Goal: Complete application form: Complete application form

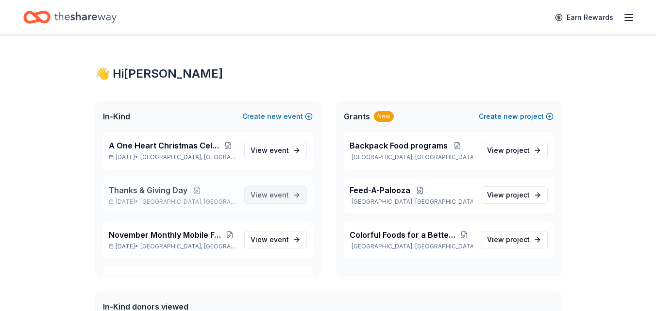
click at [272, 192] on span "event" at bounding box center [278, 195] width 19 height 8
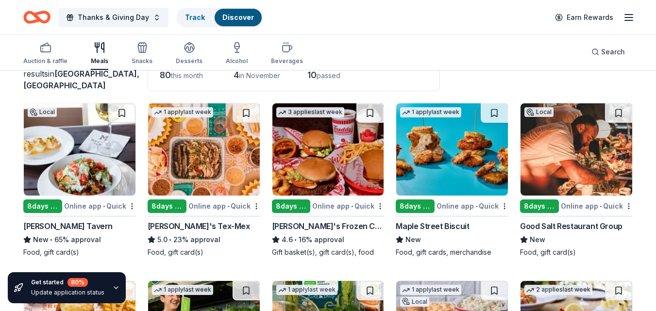
scroll to position [77, 0]
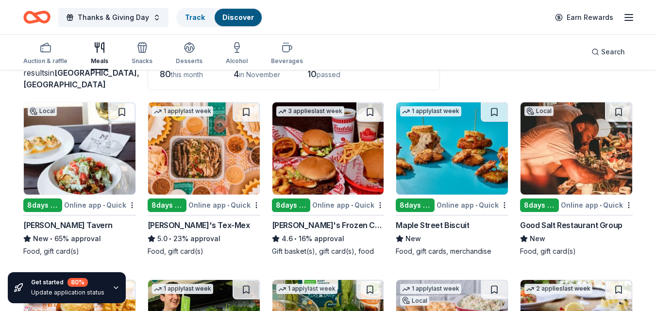
click at [47, 202] on div "8 days left" at bounding box center [42, 206] width 39 height 14
click at [327, 205] on div "Online app • Quick" at bounding box center [348, 205] width 72 height 12
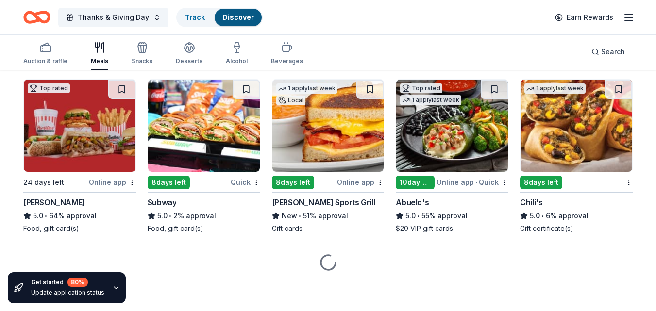
scroll to position [652, 0]
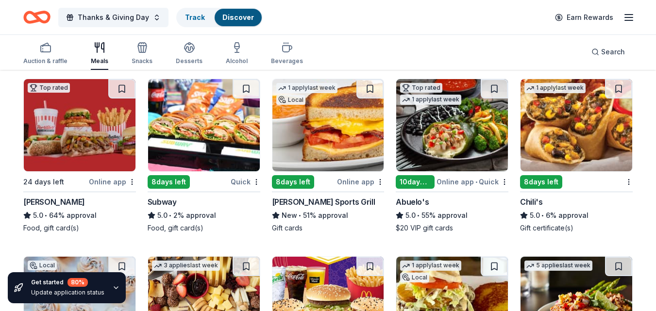
click at [161, 201] on div "Subway" at bounding box center [162, 202] width 29 height 12
click at [536, 201] on div "Chili's" at bounding box center [531, 202] width 22 height 12
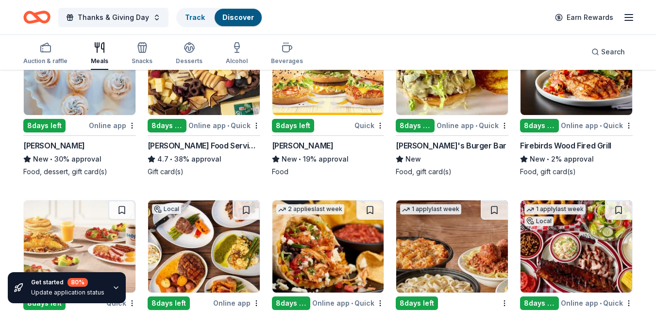
scroll to position [890, 0]
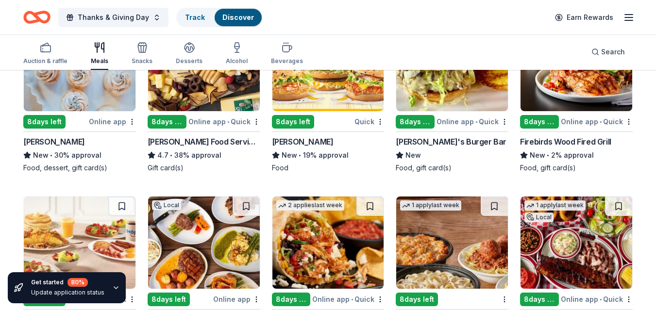
click at [550, 142] on div "Firebirds Wood Fired Grill" at bounding box center [565, 142] width 91 height 12
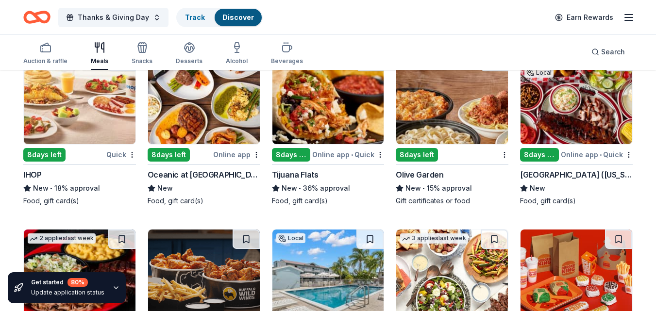
scroll to position [1035, 0]
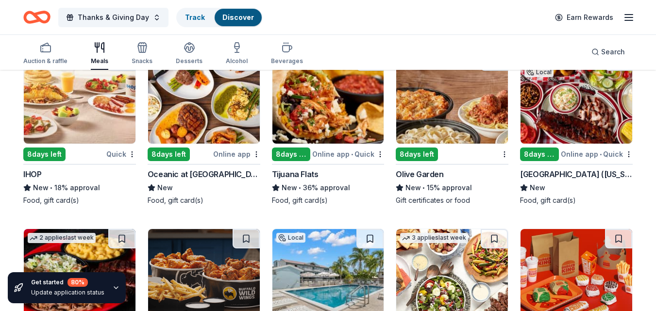
click at [550, 174] on div "Rib City (Florida)" at bounding box center [576, 174] width 113 height 12
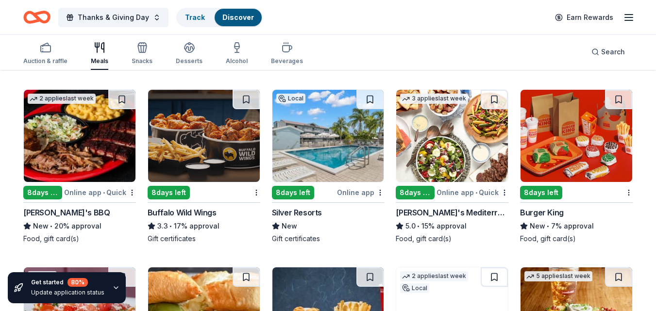
scroll to position [1189, 0]
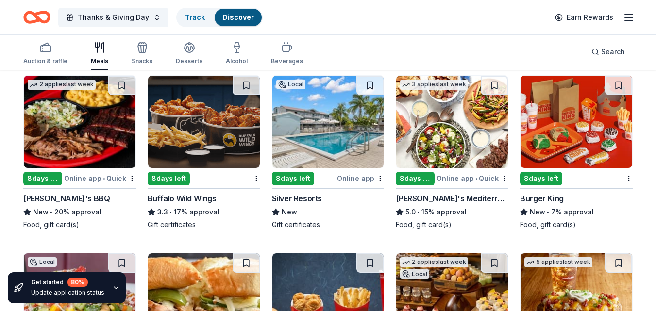
click at [183, 195] on div "Buffalo Wild Wings" at bounding box center [182, 199] width 69 height 12
click at [76, 117] on img at bounding box center [80, 122] width 112 height 92
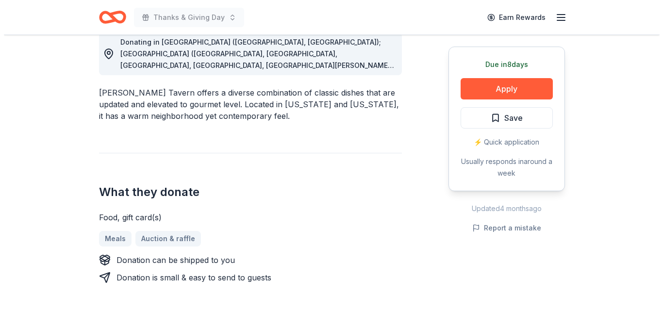
scroll to position [258, 0]
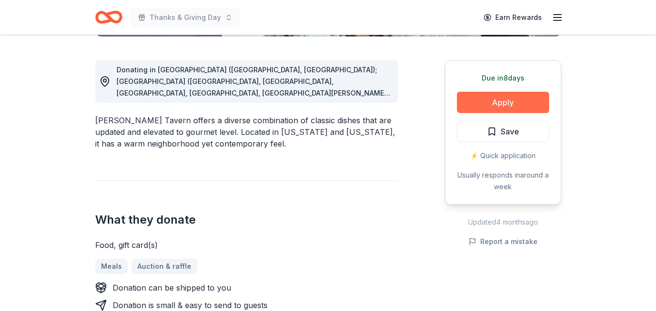
click at [504, 99] on button "Apply" at bounding box center [503, 102] width 92 height 21
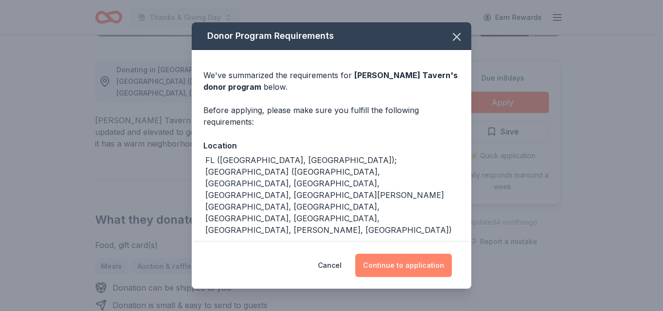
click at [401, 261] on button "Continue to application" at bounding box center [403, 265] width 97 height 23
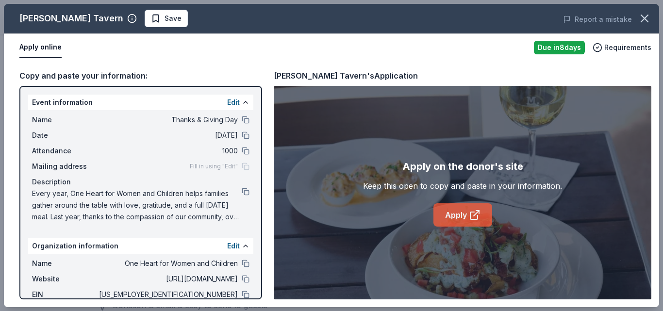
click at [459, 213] on link "Apply" at bounding box center [462, 214] width 59 height 23
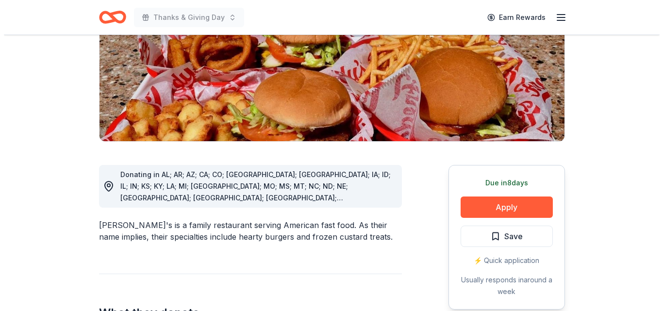
scroll to position [230, 0]
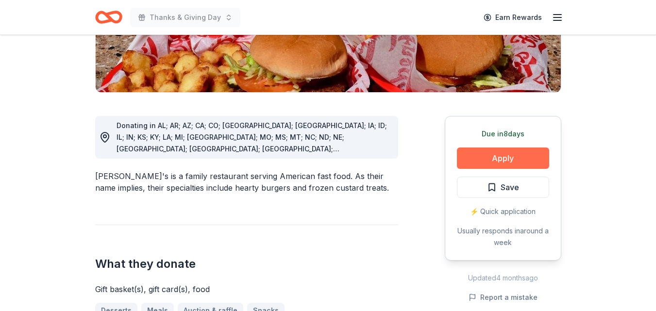
click at [513, 148] on button "Apply" at bounding box center [503, 158] width 92 height 21
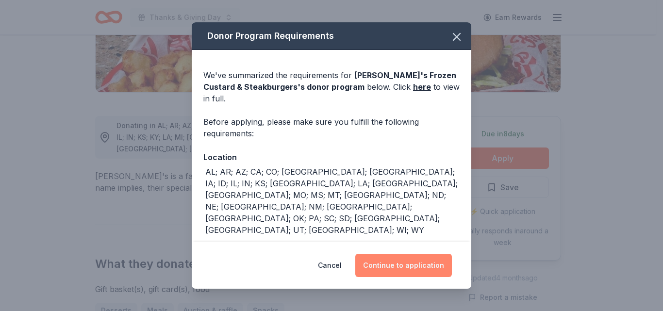
click at [428, 260] on button "Continue to application" at bounding box center [403, 265] width 97 height 23
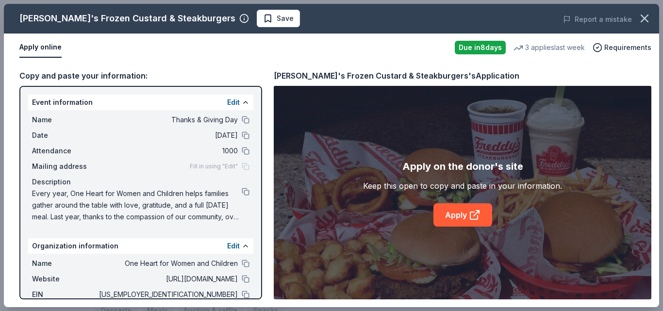
drag, startPoint x: 661, startPoint y: 14, endPoint x: 659, endPoint y: 27, distance: 12.7
click at [655, 27] on div "Freddy's Frozen Custard & Steakburgers Save Report a mistake Apply online Due i…" at bounding box center [331, 155] width 663 height 311
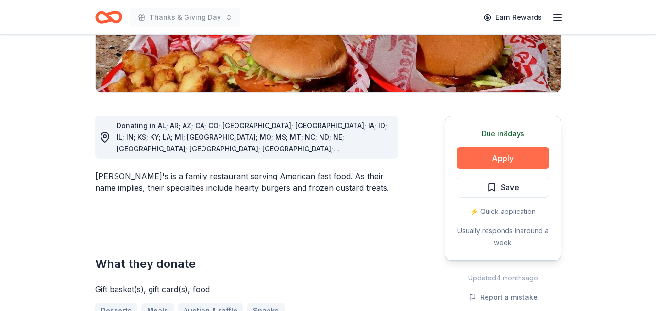
click at [501, 148] on button "Apply" at bounding box center [503, 158] width 92 height 21
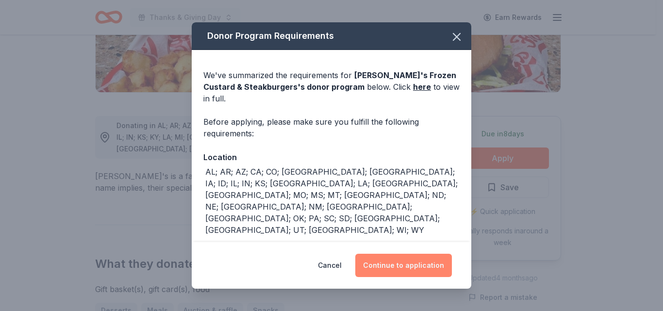
drag, startPoint x: 400, startPoint y: 257, endPoint x: 397, endPoint y: 265, distance: 8.0
click at [397, 265] on button "Continue to application" at bounding box center [403, 265] width 97 height 23
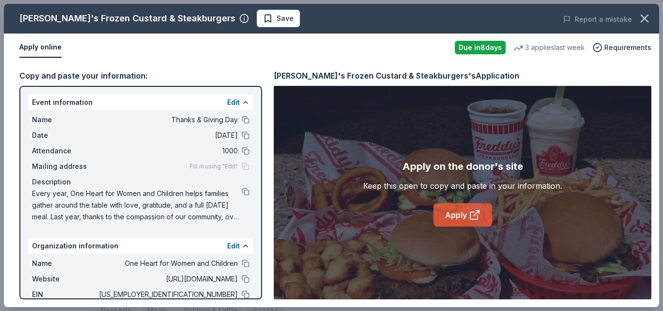
drag, startPoint x: 464, startPoint y: 217, endPoint x: 459, endPoint y: 214, distance: 5.7
click at [459, 214] on link "Apply" at bounding box center [462, 214] width 59 height 23
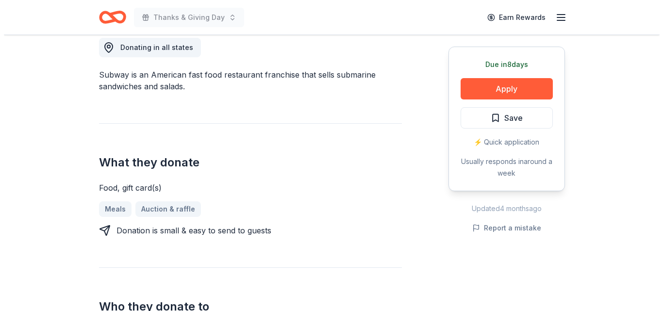
scroll to position [285, 0]
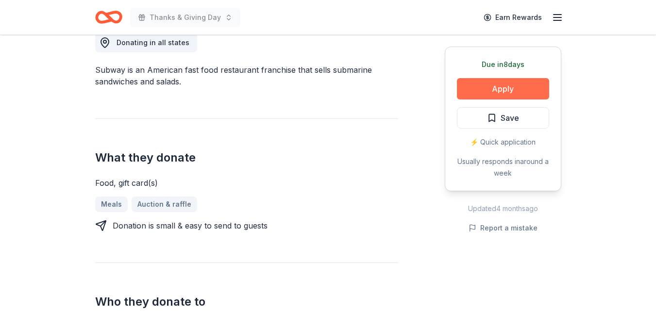
click at [509, 84] on button "Apply" at bounding box center [503, 88] width 92 height 21
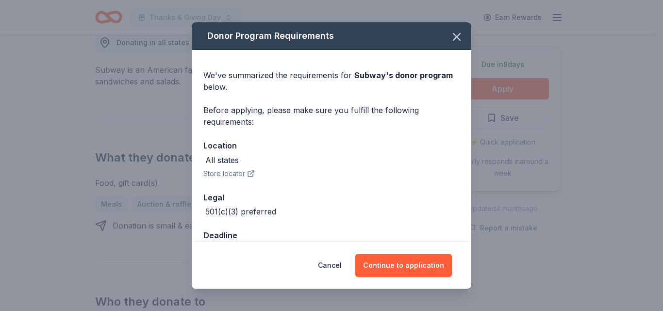
click at [231, 172] on button "Store locator" at bounding box center [228, 174] width 51 height 12
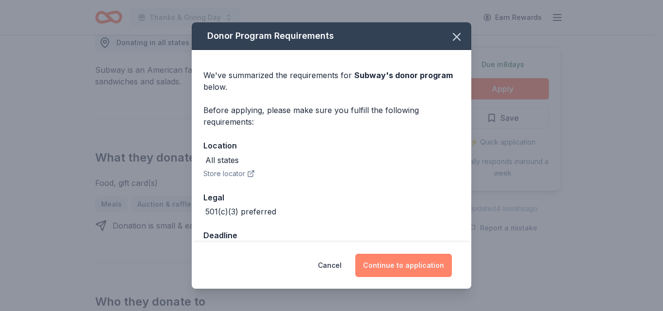
click at [396, 260] on button "Continue to application" at bounding box center [403, 265] width 97 height 23
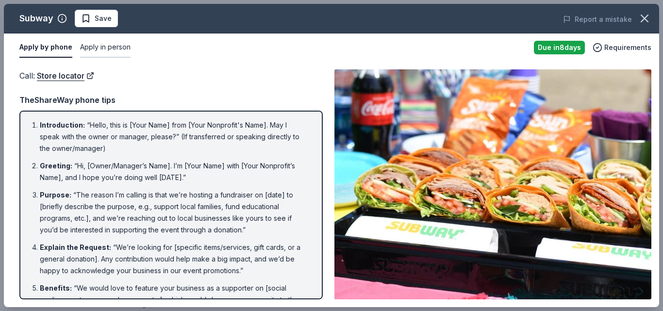
click at [118, 48] on button "Apply in person" at bounding box center [105, 47] width 50 height 20
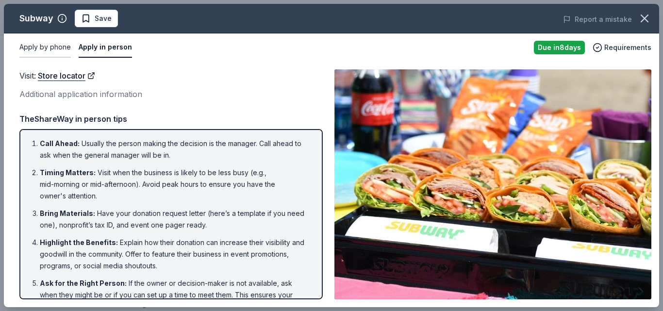
click at [57, 47] on button "Apply by phone" at bounding box center [44, 47] width 51 height 20
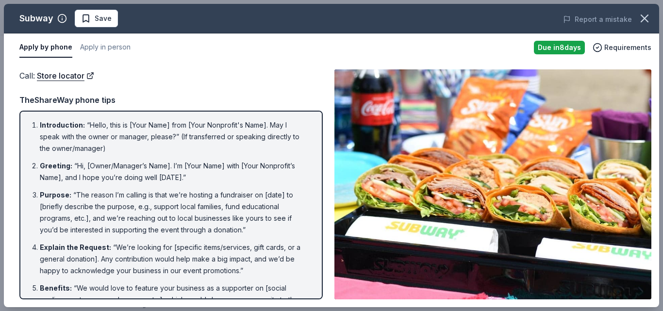
drag, startPoint x: 31, startPoint y: 123, endPoint x: 64, endPoint y: 160, distance: 49.1
click at [64, 160] on ol "Introduction : “Hello, this is [Your Name] from [Your Nonprofit's Name]. May I …" at bounding box center [171, 298] width 286 height 359
drag, startPoint x: 40, startPoint y: 123, endPoint x: 63, endPoint y: 136, distance: 26.1
click at [63, 136] on li "Introduction : “Hello, this is [Your Name] from [Your Nonprofit's Name]. May I …" at bounding box center [174, 136] width 268 height 35
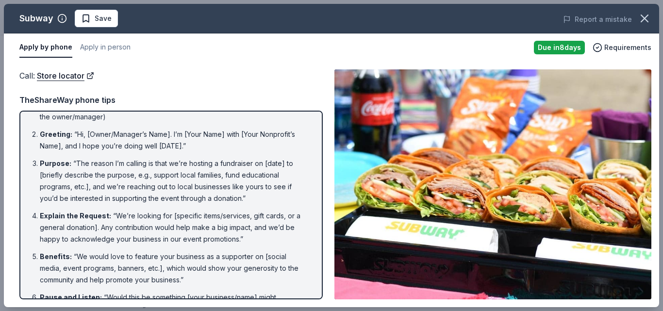
scroll to position [0, 0]
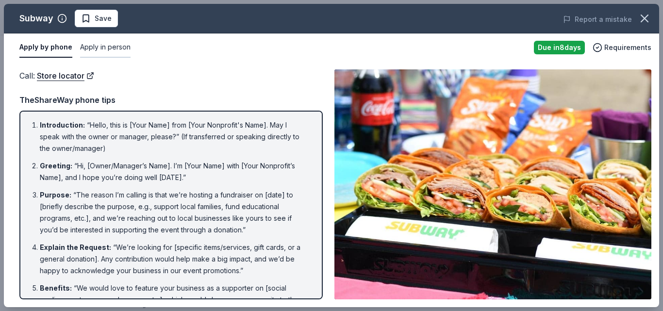
click at [109, 47] on button "Apply in person" at bounding box center [105, 47] width 50 height 20
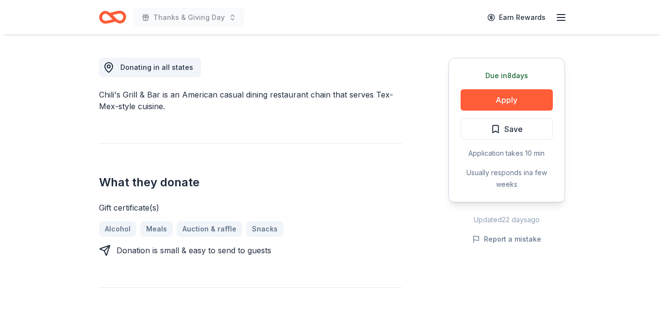
scroll to position [266, 0]
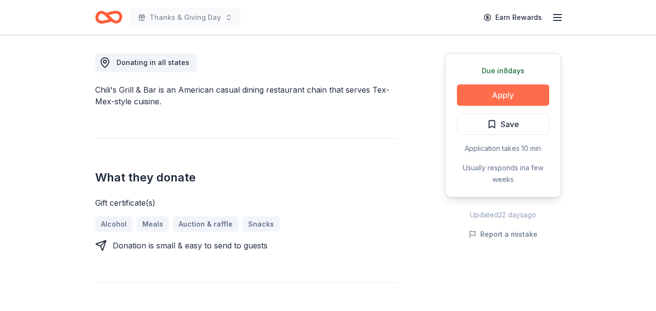
click at [497, 96] on button "Apply" at bounding box center [503, 94] width 92 height 21
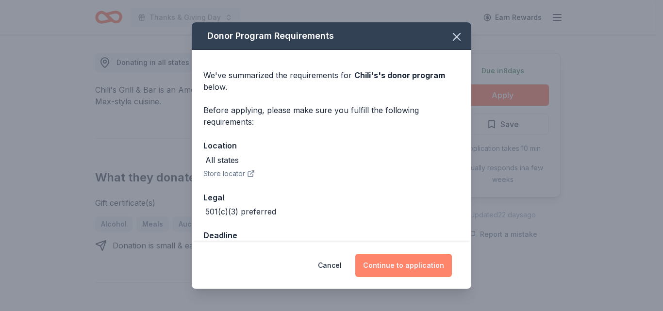
click at [414, 260] on button "Continue to application" at bounding box center [403, 265] width 97 height 23
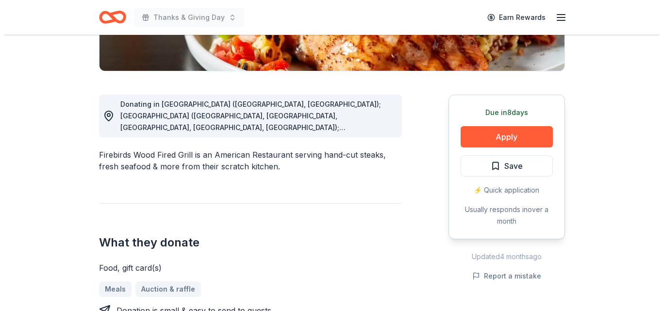
scroll to position [226, 0]
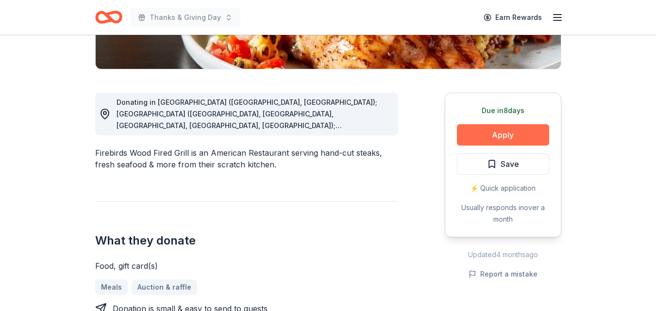
click at [507, 135] on button "Apply" at bounding box center [503, 134] width 92 height 21
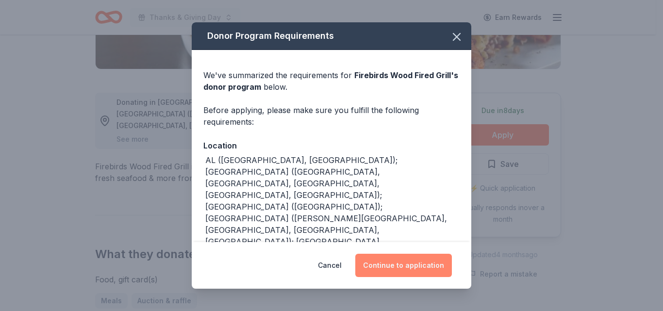
click at [414, 266] on button "Continue to application" at bounding box center [403, 265] width 97 height 23
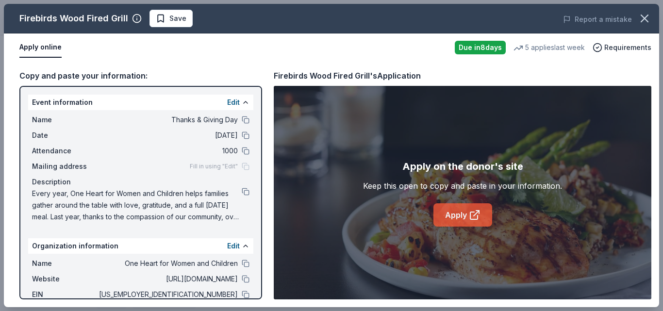
click at [465, 218] on link "Apply" at bounding box center [462, 214] width 59 height 23
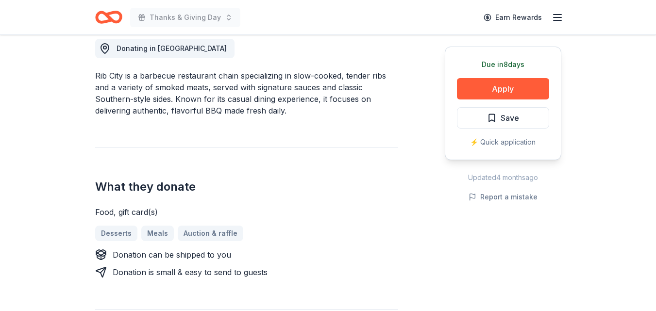
scroll to position [299, 0]
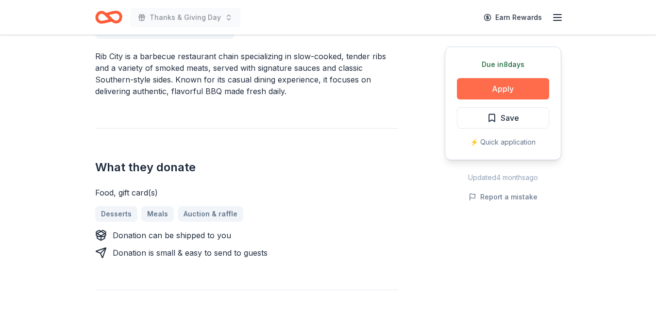
click at [527, 90] on button "Apply" at bounding box center [503, 88] width 92 height 21
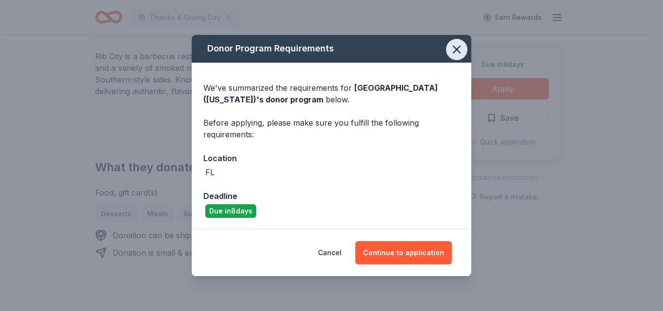
click at [458, 48] on icon "button" at bounding box center [456, 49] width 7 height 7
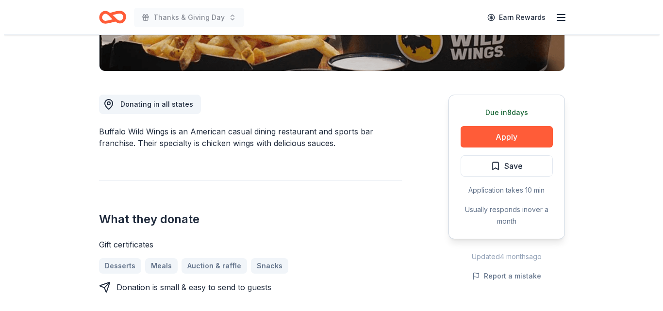
scroll to position [226, 0]
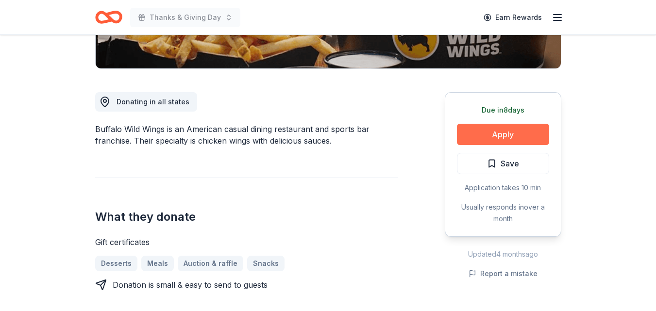
click at [506, 129] on button "Apply" at bounding box center [503, 134] width 92 height 21
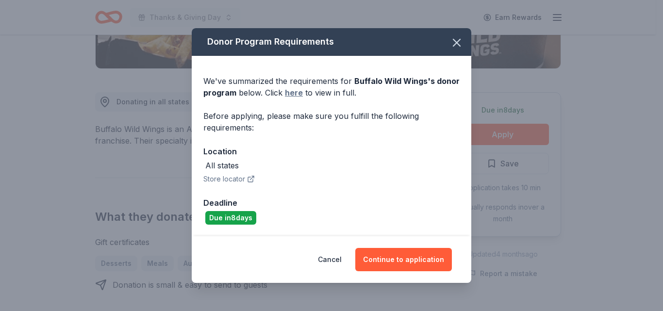
click at [296, 95] on link "here" at bounding box center [294, 93] width 18 height 12
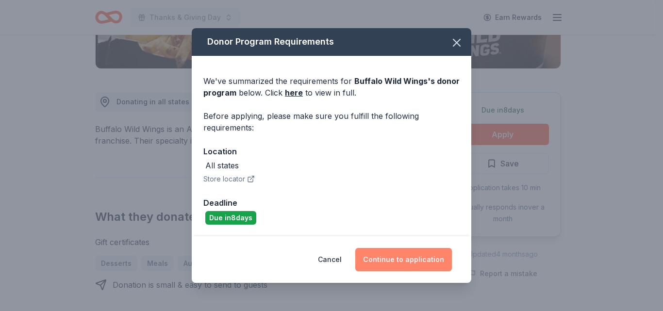
click at [400, 258] on button "Continue to application" at bounding box center [403, 259] width 97 height 23
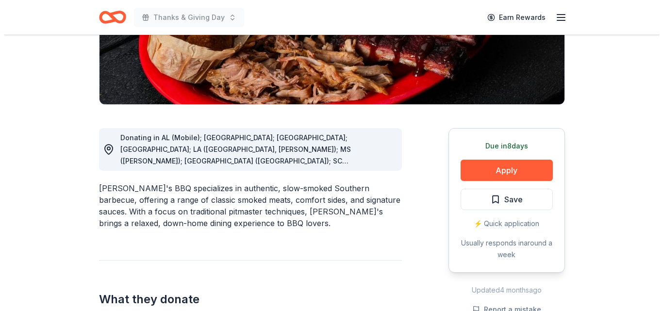
scroll to position [200, 0]
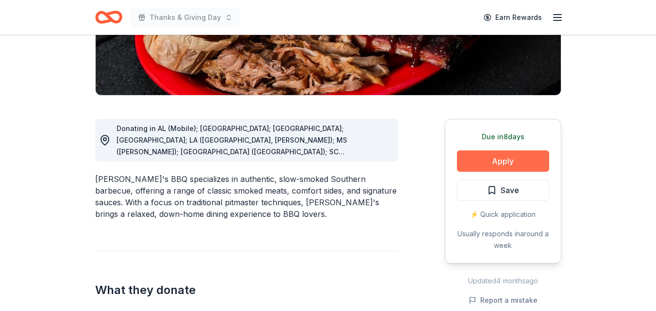
click at [518, 160] on button "Apply" at bounding box center [503, 160] width 92 height 21
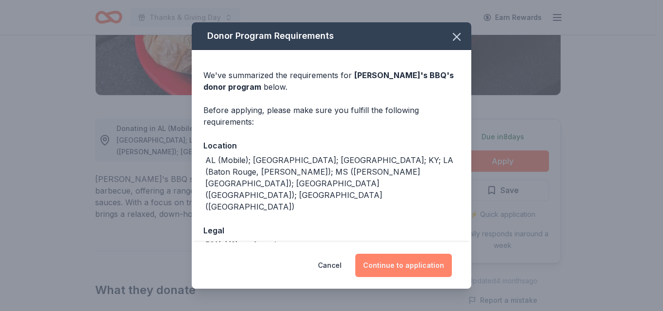
click at [408, 266] on button "Continue to application" at bounding box center [403, 265] width 97 height 23
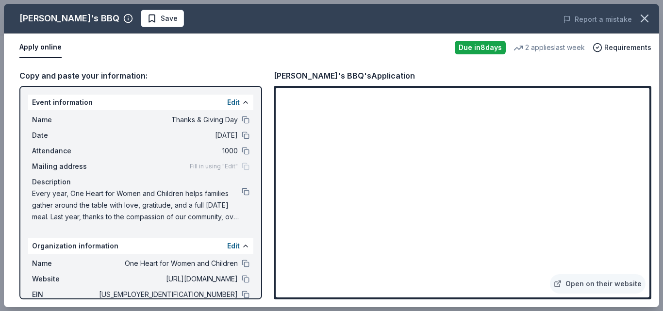
click at [359, 43] on div "Apply online" at bounding box center [233, 47] width 428 height 20
click at [600, 282] on link "Open on their website" at bounding box center [598, 283] width 96 height 19
